Goal: Task Accomplishment & Management: Manage account settings

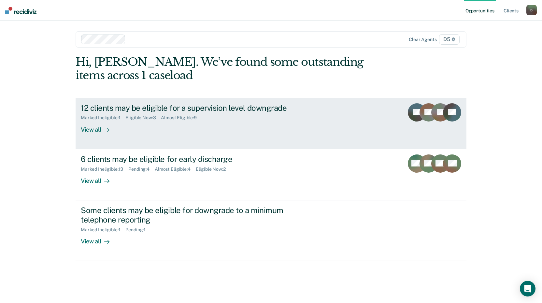
click at [147, 118] on div "Eligible Now : 3" at bounding box center [142, 118] width 35 height 6
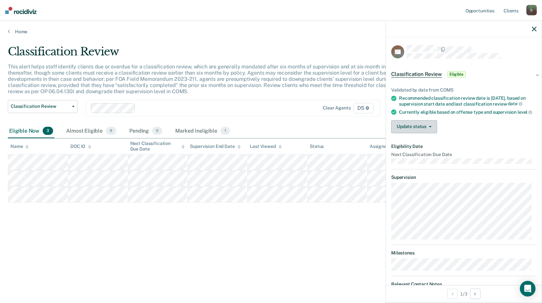
click at [401, 133] on button "Update status" at bounding box center [414, 126] width 46 height 13
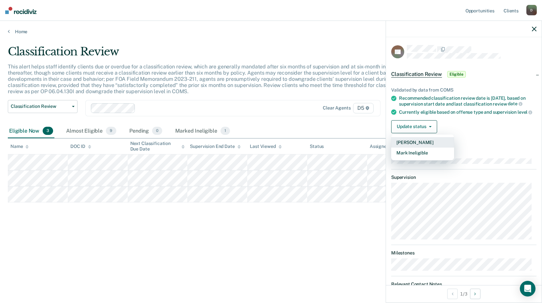
click at [401, 147] on button "[PERSON_NAME]" at bounding box center [422, 142] width 63 height 10
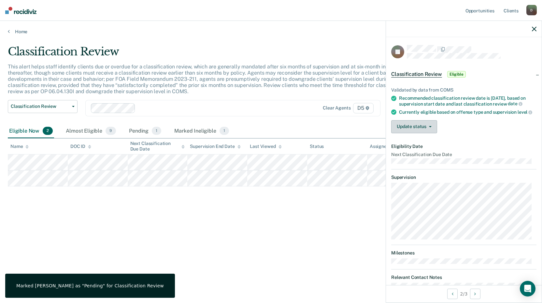
click at [421, 132] on button "Update status" at bounding box center [414, 126] width 46 height 13
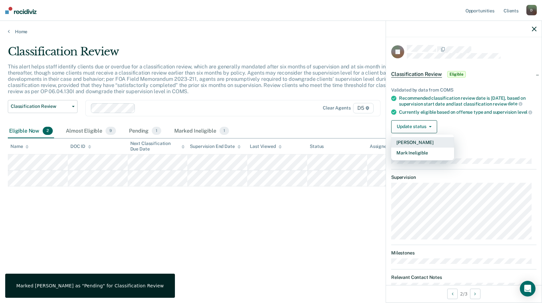
click at [421, 147] on button "[PERSON_NAME]" at bounding box center [422, 142] width 63 height 10
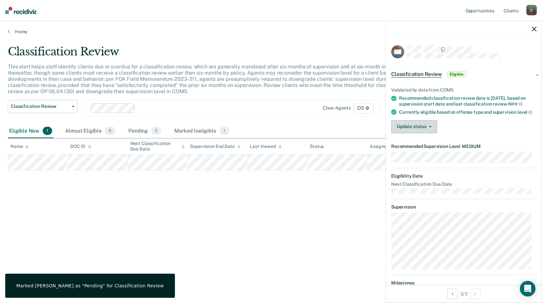
click at [427, 133] on button "Update status" at bounding box center [414, 126] width 46 height 13
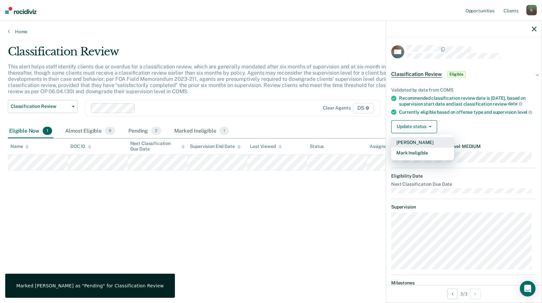
click at [408, 146] on button "[PERSON_NAME]" at bounding box center [422, 142] width 63 height 10
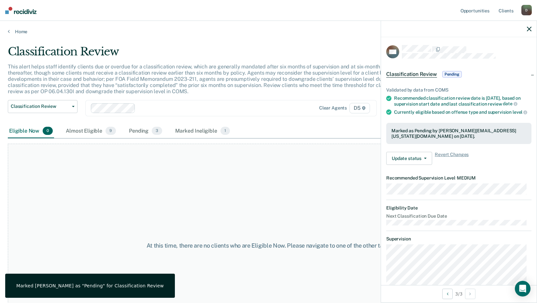
click at [528, 27] on icon "button" at bounding box center [529, 29] width 5 height 5
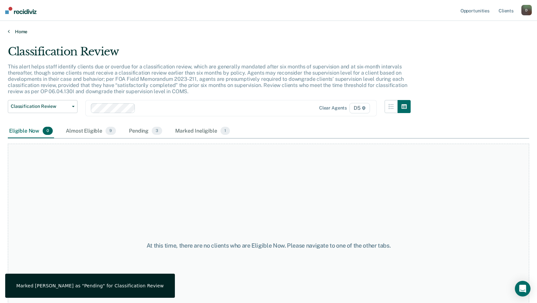
click at [18, 32] on link "Home" at bounding box center [268, 32] width 521 height 6
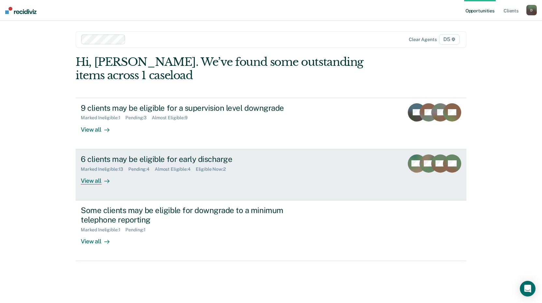
click at [210, 173] on div "6 clients may be eligible for early discharge Marked Ineligible : 13 Pending : …" at bounding box center [203, 169] width 244 height 30
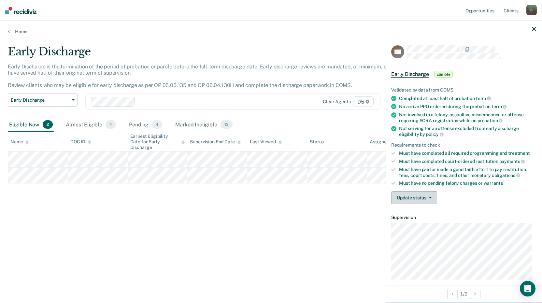
click at [400, 195] on button "Update status" at bounding box center [414, 197] width 46 height 13
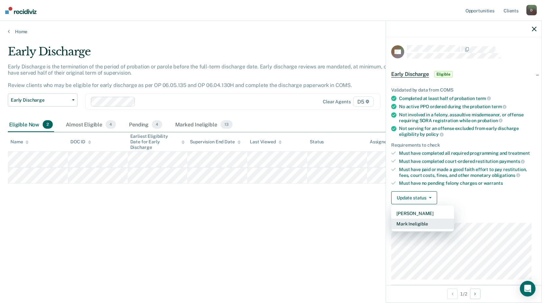
click at [404, 222] on button "Mark Ineligible" at bounding box center [422, 223] width 63 height 10
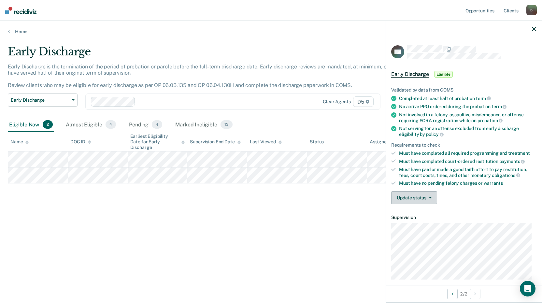
click at [413, 195] on button "Update status" at bounding box center [414, 197] width 46 height 13
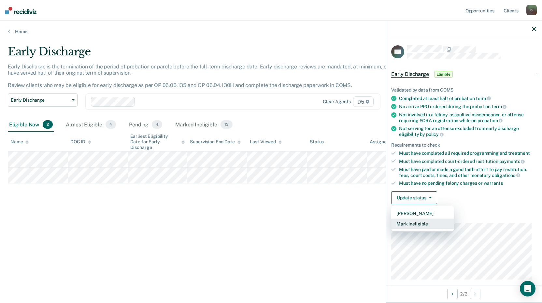
click at [409, 225] on button "Mark Ineligible" at bounding box center [422, 223] width 63 height 10
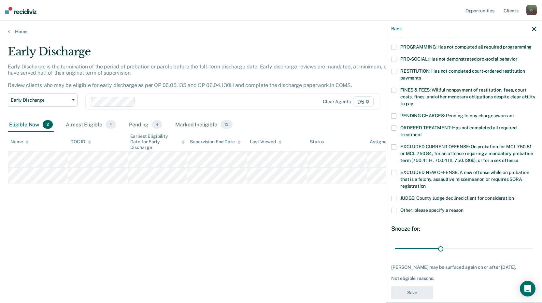
scroll to position [145, 0]
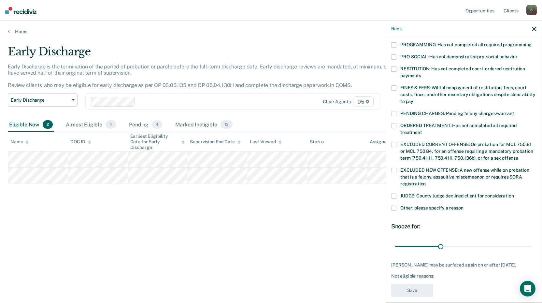
click at [534, 28] on icon "button" at bounding box center [533, 29] width 5 height 5
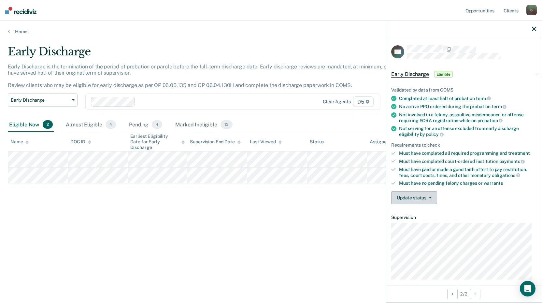
click at [425, 197] on button "Update status" at bounding box center [414, 197] width 46 height 13
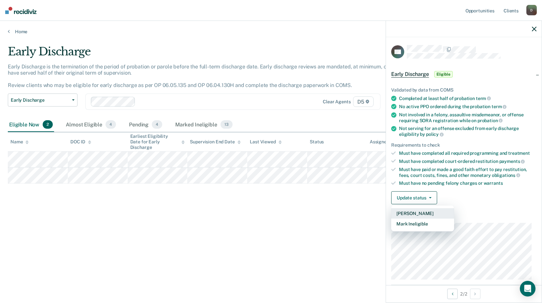
drag, startPoint x: 413, startPoint y: 213, endPoint x: 377, endPoint y: 208, distance: 36.8
click at [413, 213] on button "[PERSON_NAME]" at bounding box center [422, 213] width 63 height 10
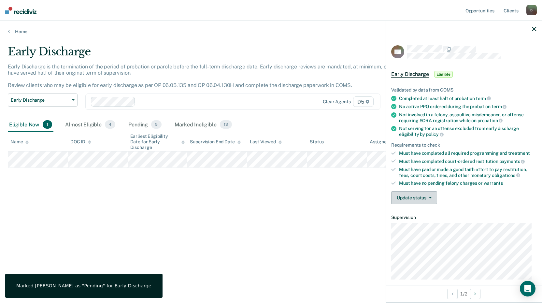
click at [408, 194] on button "Update status" at bounding box center [414, 197] width 46 height 13
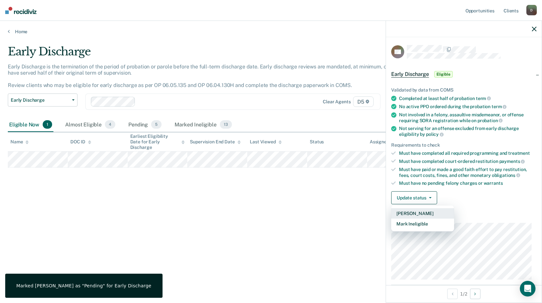
click at [400, 215] on button "[PERSON_NAME]" at bounding box center [422, 213] width 63 height 10
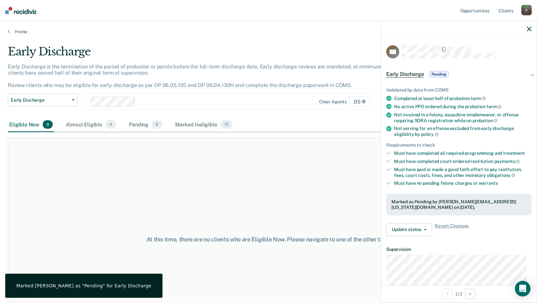
click at [138, 184] on div "At this time, there are no clients who are Eligible Now. Please navigate to one…" at bounding box center [268, 239] width 521 height 204
click at [524, 31] on div at bounding box center [459, 29] width 156 height 16
click at [527, 27] on icon "button" at bounding box center [529, 29] width 5 height 5
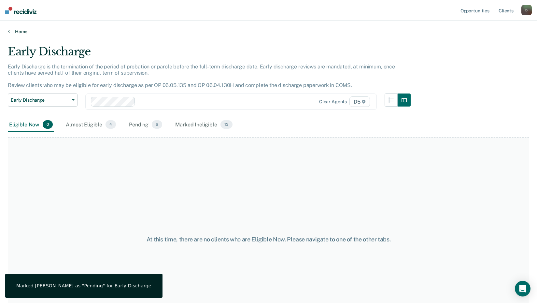
click at [21, 29] on link "Home" at bounding box center [268, 32] width 521 height 6
